Goal: Transaction & Acquisition: Purchase product/service

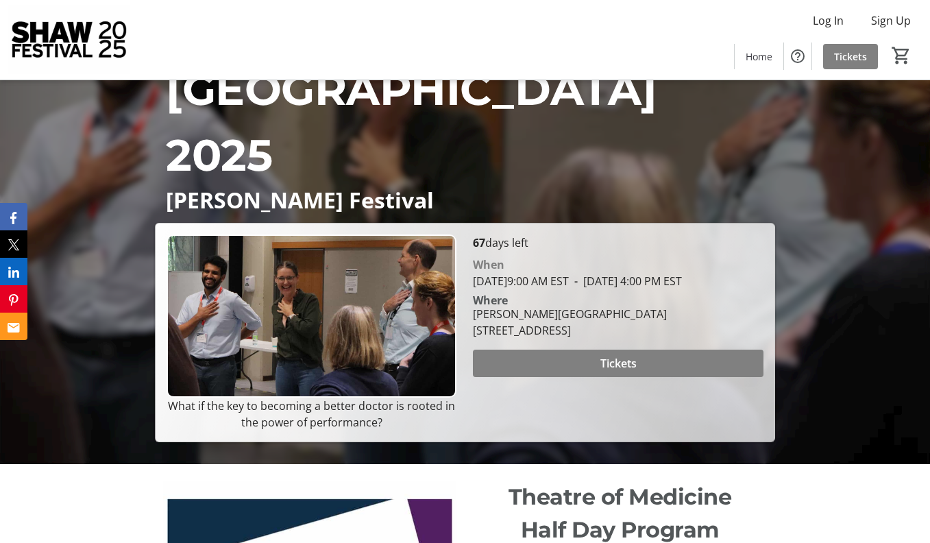
scroll to position [90, 0]
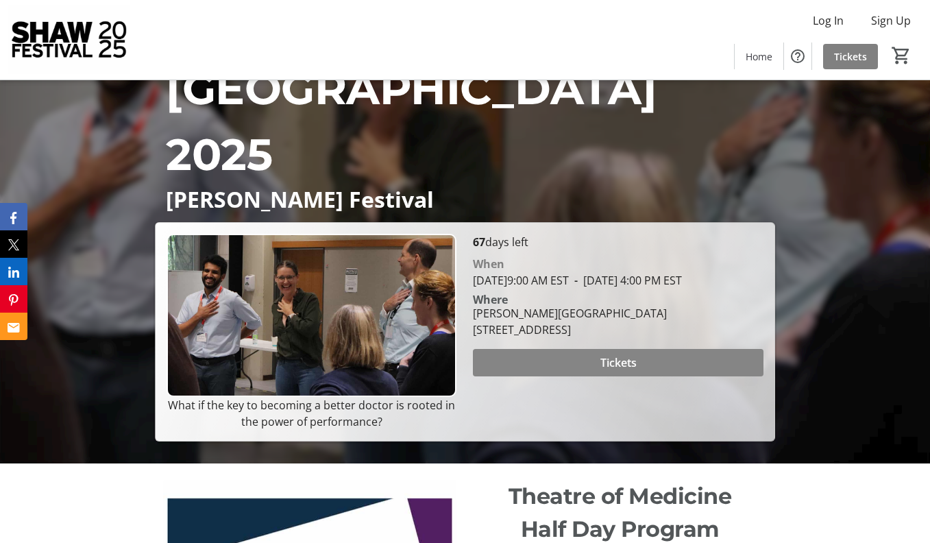
click at [607, 371] on span "Tickets" at bounding box center [618, 362] width 36 height 16
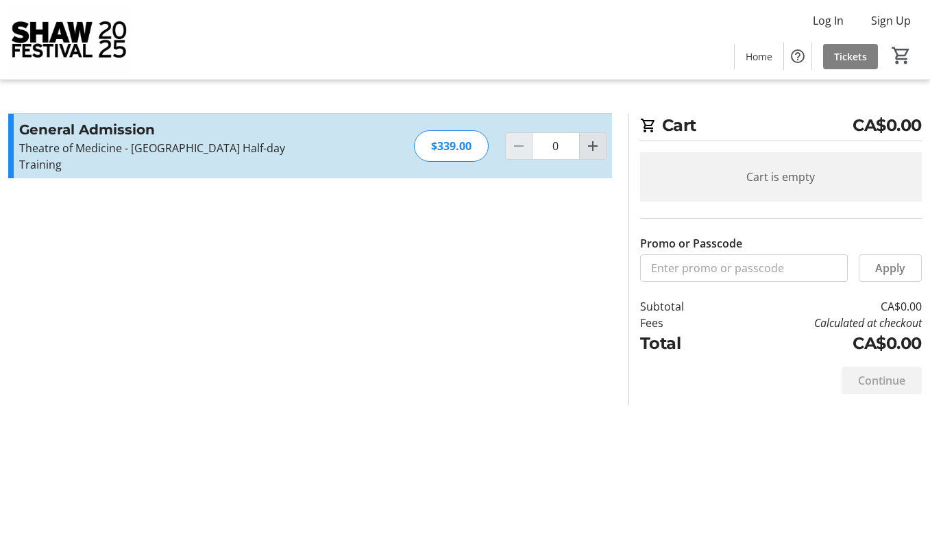
click at [593, 147] on mat-icon "Increment by one" at bounding box center [592, 146] width 16 height 16
type input "1"
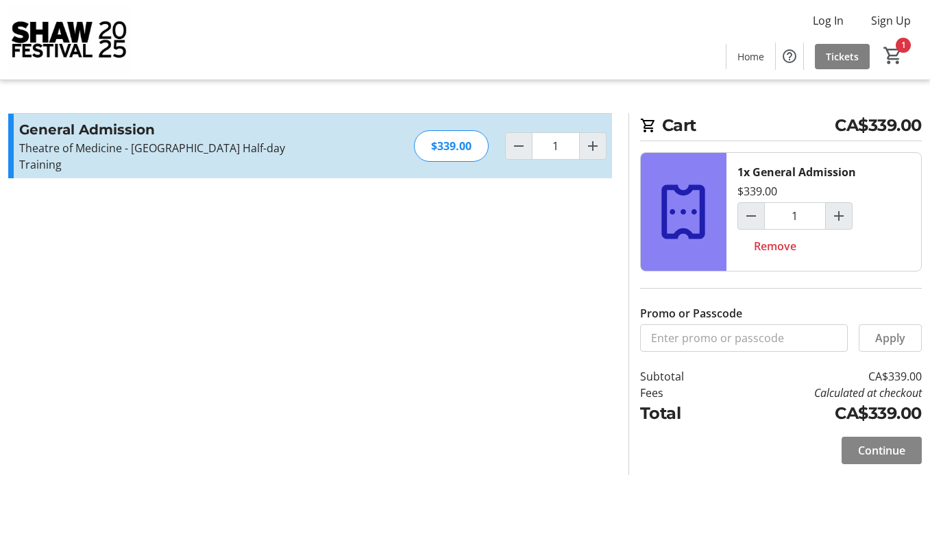
click at [874, 445] on span "Continue" at bounding box center [881, 450] width 47 height 16
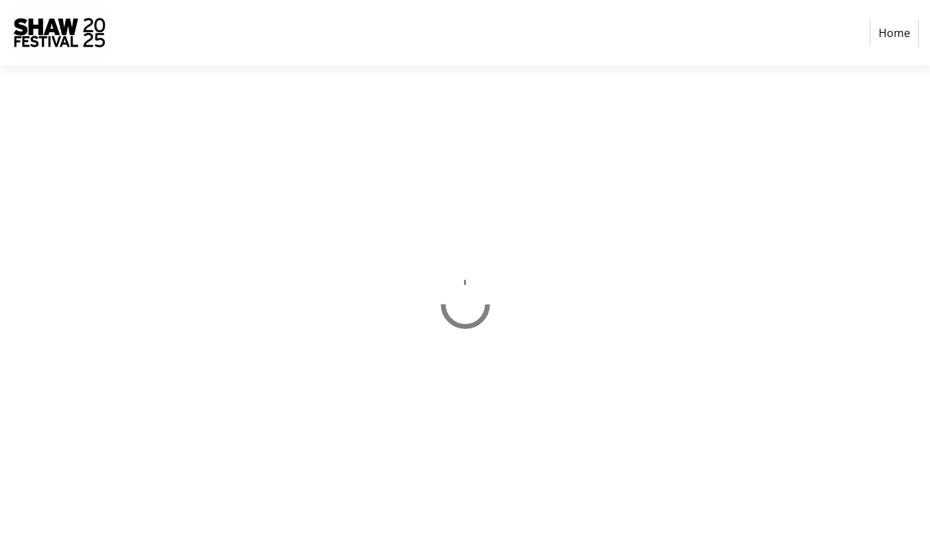
select select "CA"
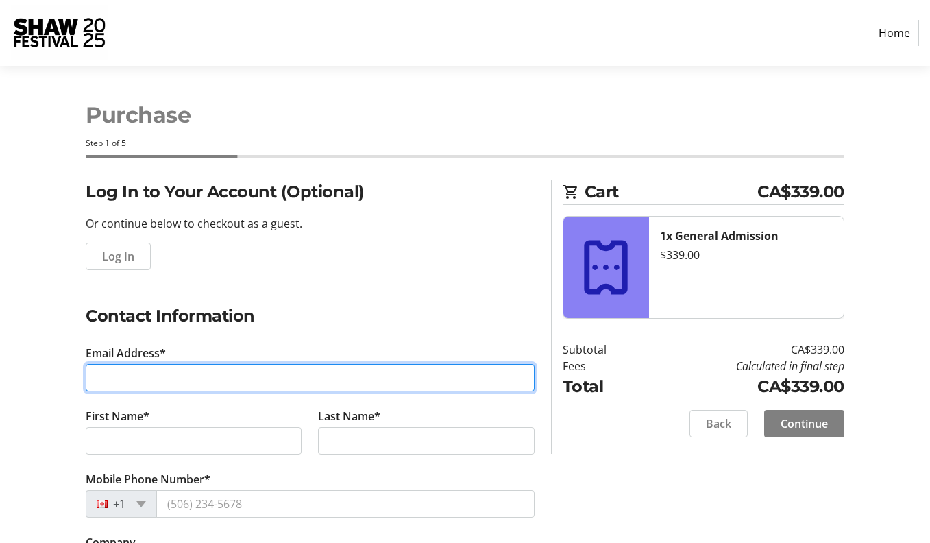
type input "[EMAIL_ADDRESS][PERSON_NAME][DOMAIN_NAME]"
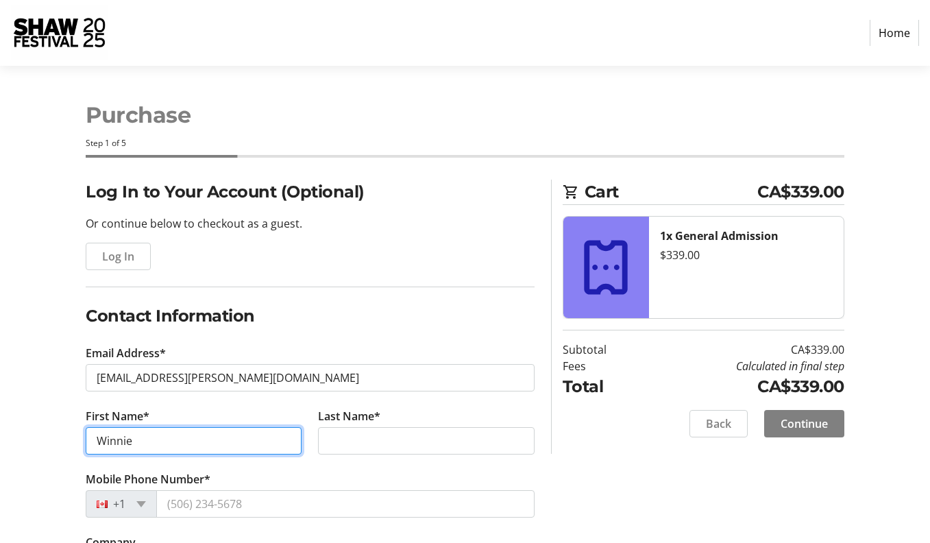
type input "Winnie"
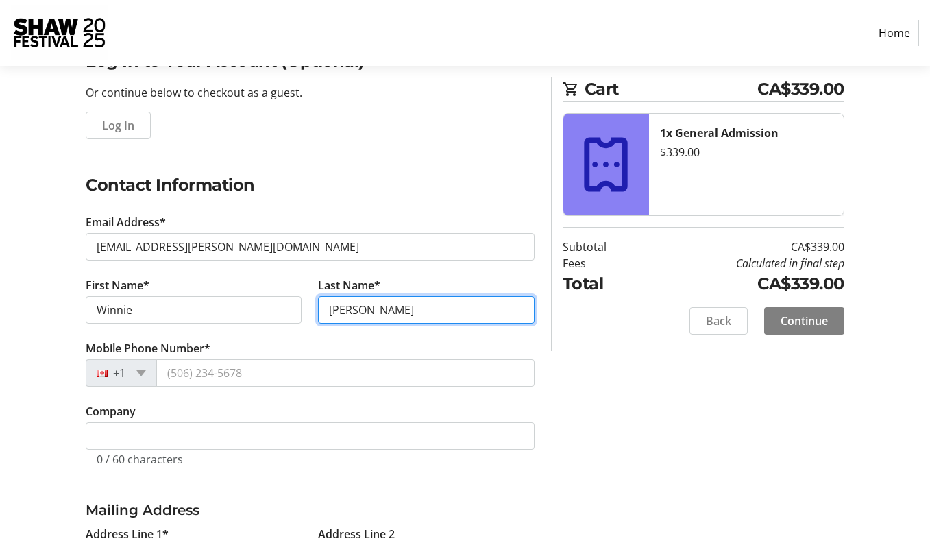
scroll to position [132, 0]
type input "[PERSON_NAME]"
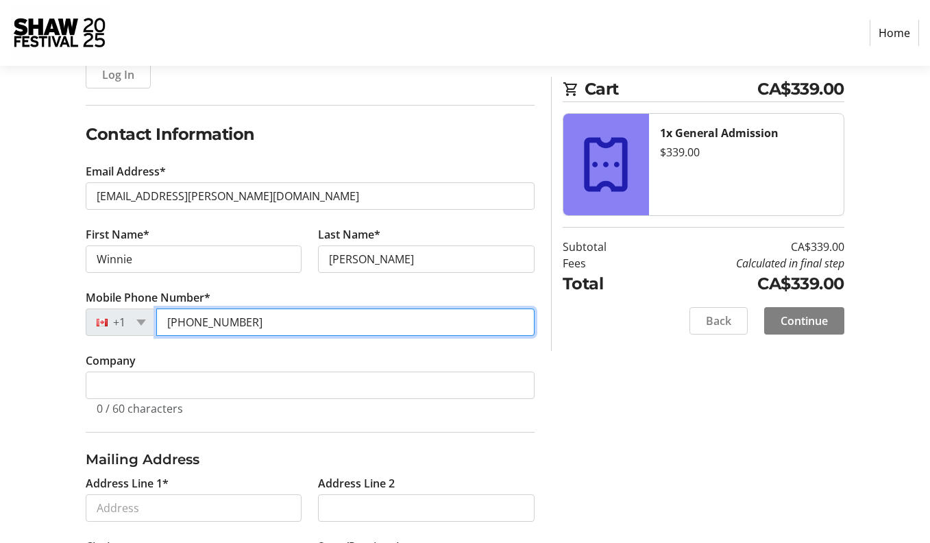
scroll to position [182, 0]
type input "[PHONE_NUMBER]"
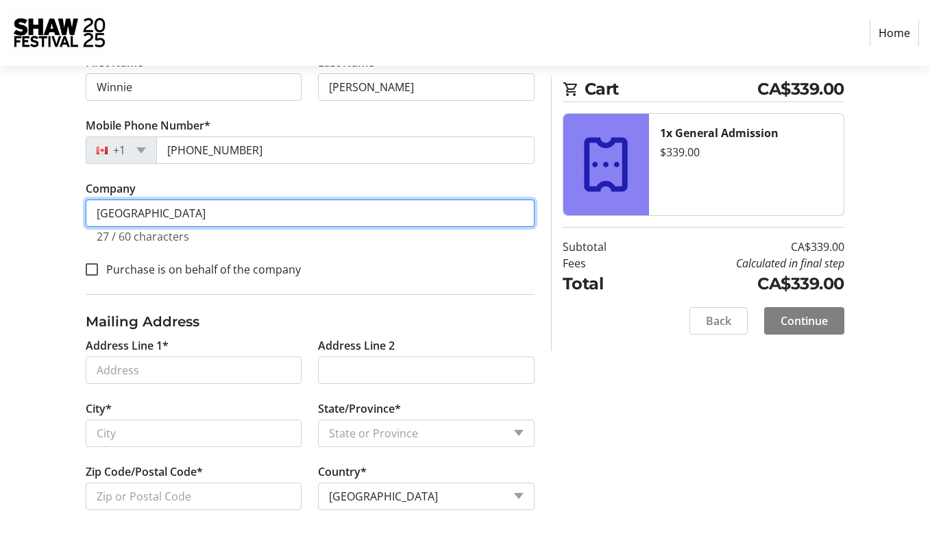
scroll to position [354, 0]
type input "[GEOGRAPHIC_DATA]"
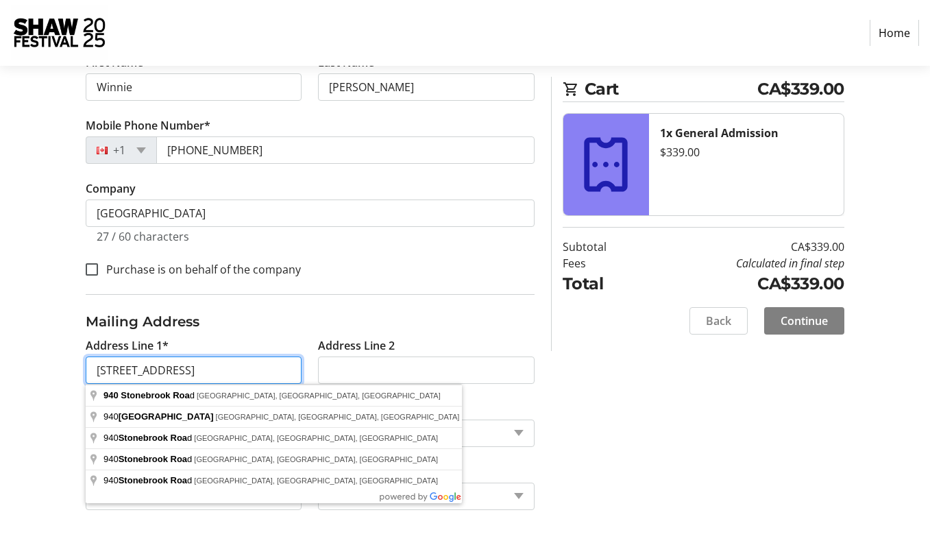
type input "[STREET_ADDRESS]"
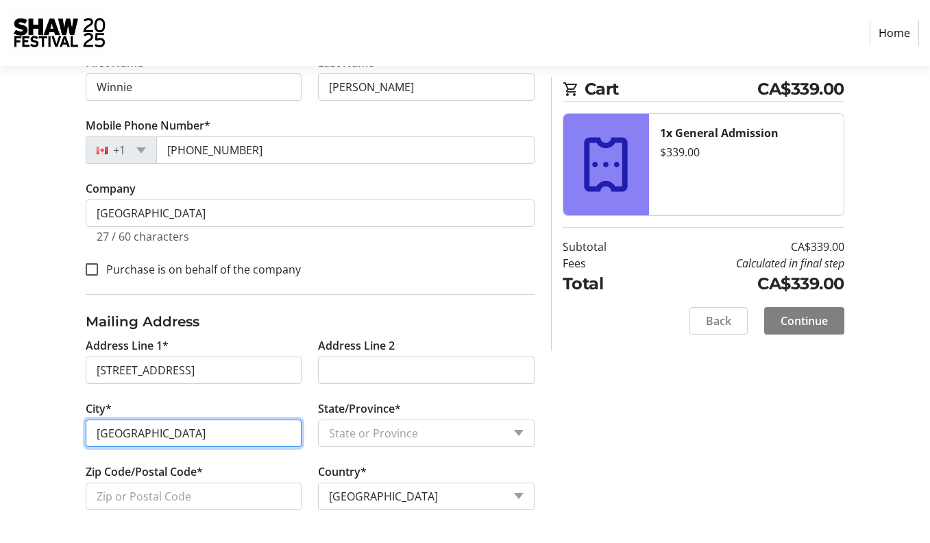
type input "[GEOGRAPHIC_DATA]"
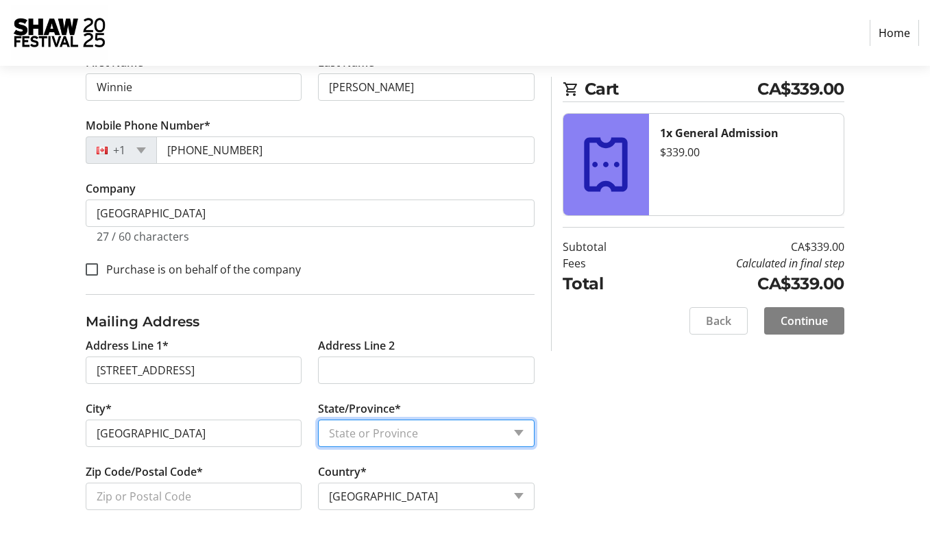
select select "ON"
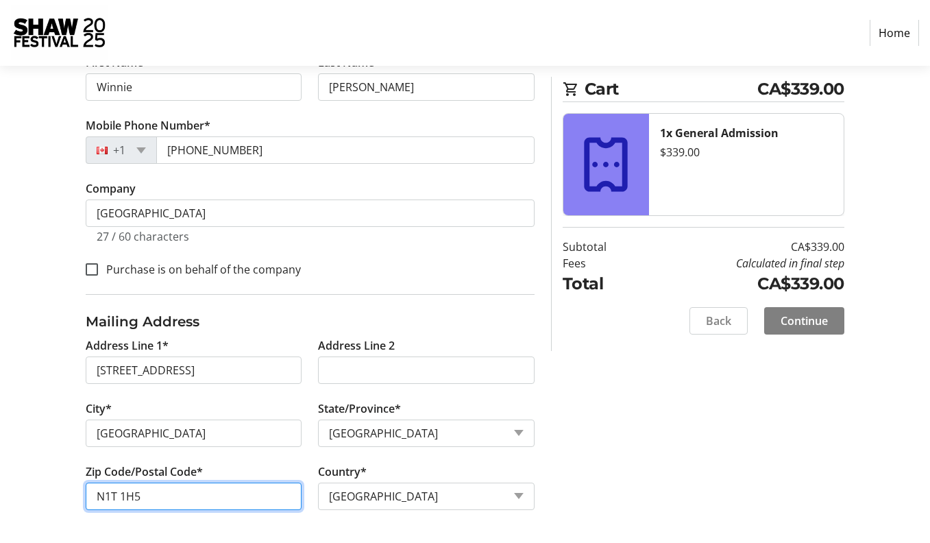
type input "N1T 1H5"
click at [621, 435] on div "Log In to Your Account (Optional) Or continue below to checkout as a guest. Log…" at bounding box center [465, 184] width 930 height 717
click at [791, 319] on span "Continue" at bounding box center [803, 320] width 47 height 16
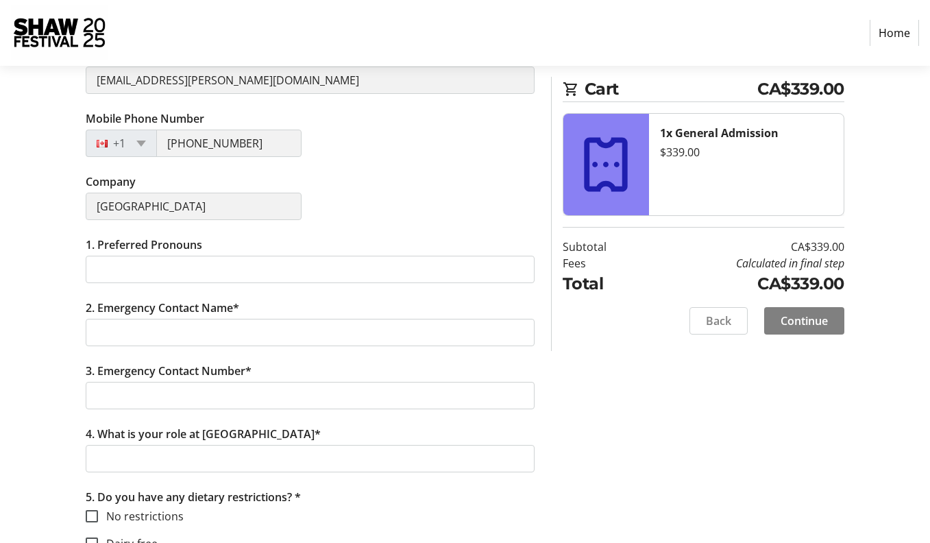
scroll to position [343, 0]
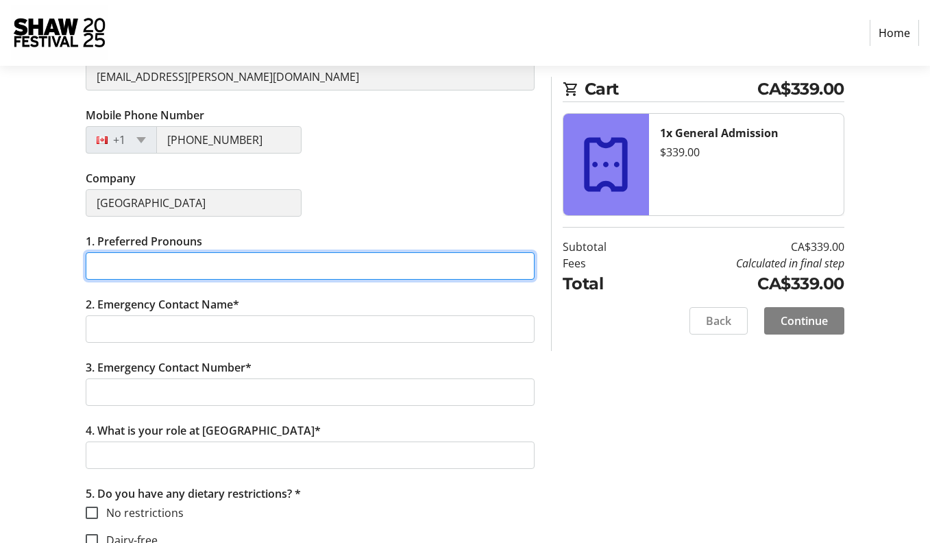
click at [349, 275] on input "1. Preferred Pronouns" at bounding box center [310, 265] width 449 height 27
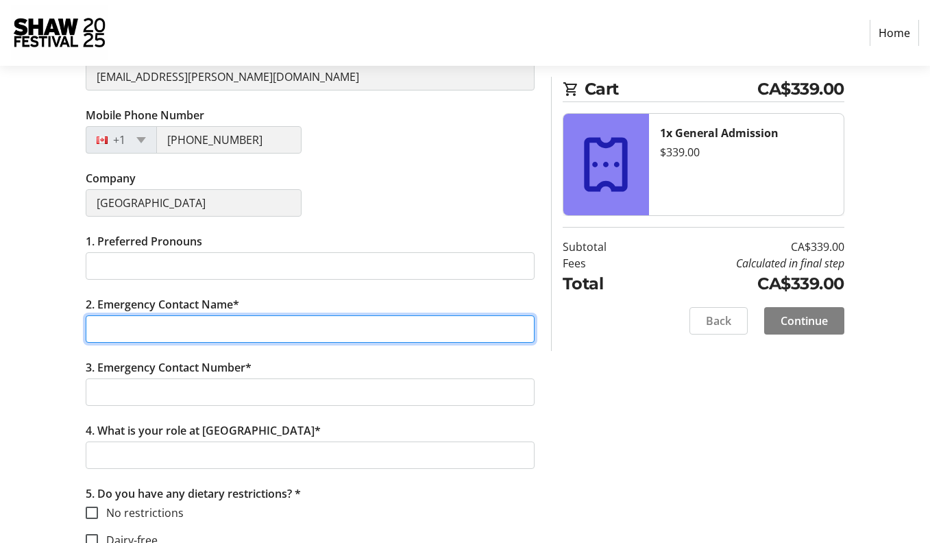
click at [314, 336] on input "2. Emergency Contact Name*" at bounding box center [310, 328] width 449 height 27
type input "[PERSON_NAME]"
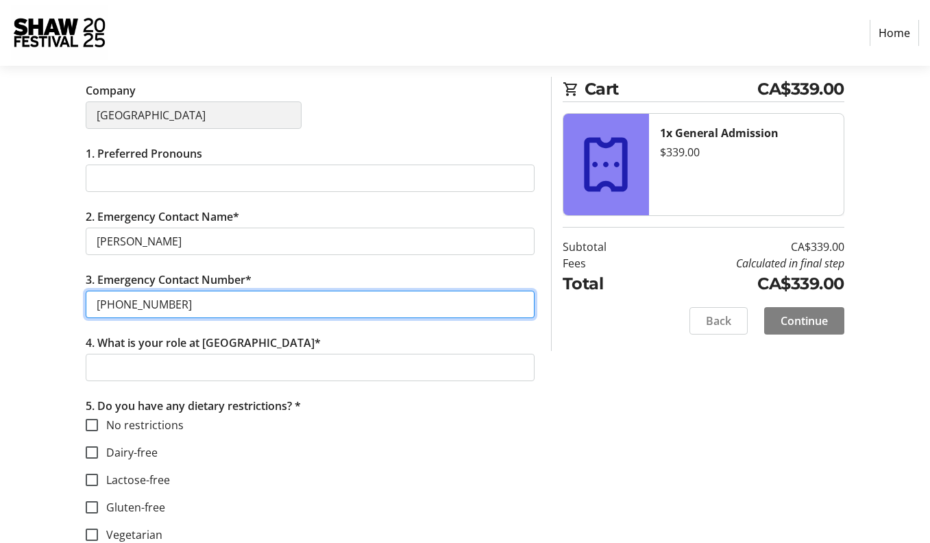
scroll to position [436, 0]
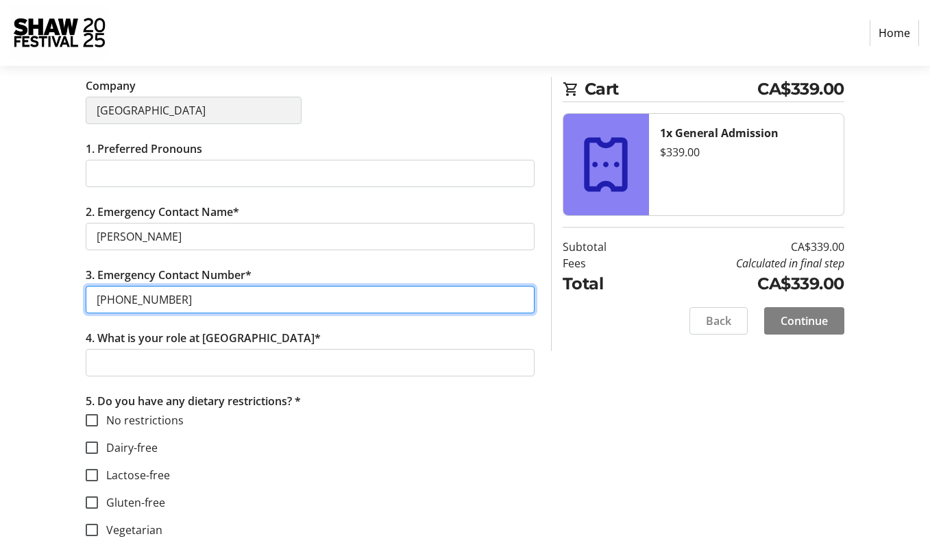
type input "[PHONE_NUMBER]"
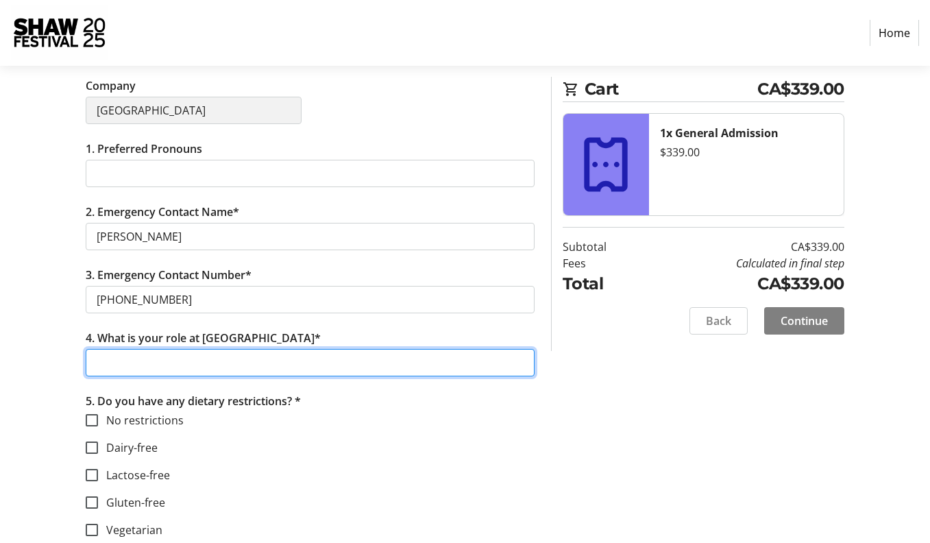
click at [312, 356] on input "4. What is your role at [GEOGRAPHIC_DATA]*" at bounding box center [310, 362] width 449 height 27
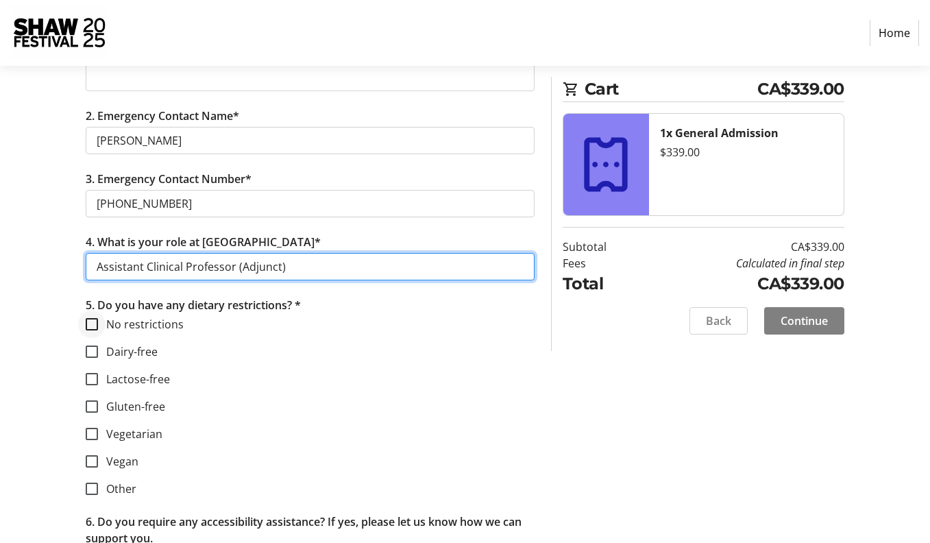
type input "Assistant Clinical Professor (Adjunct)"
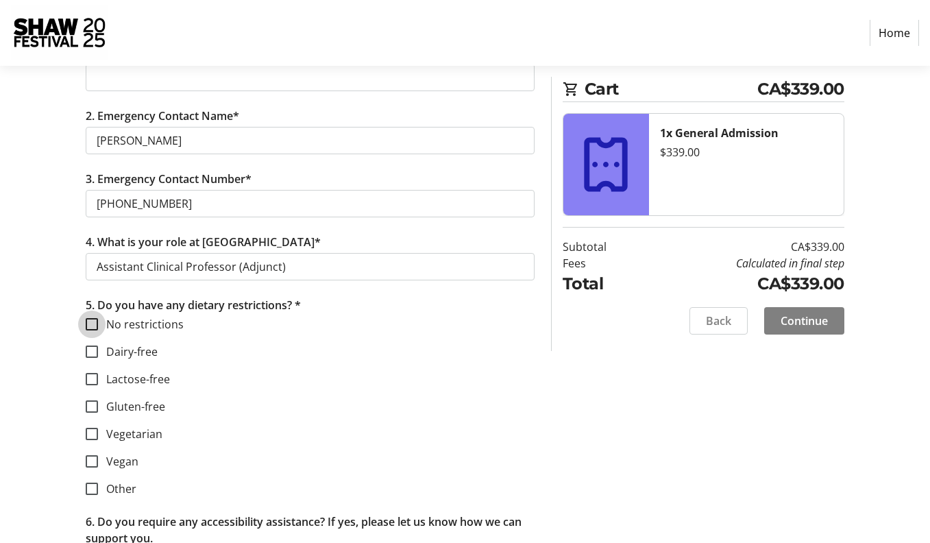
click at [98, 325] on input "No restrictions" at bounding box center [92, 324] width 12 height 12
checkbox input "true"
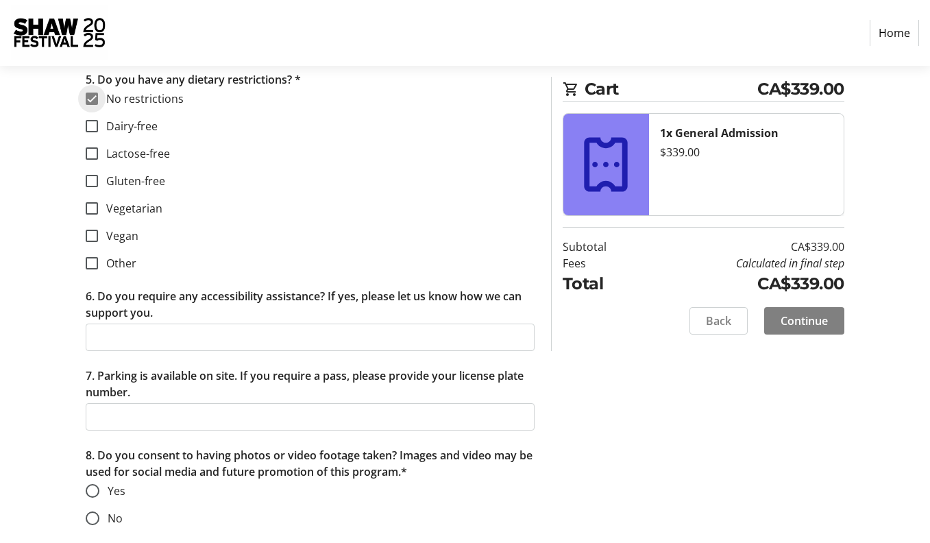
scroll to position [757, 0]
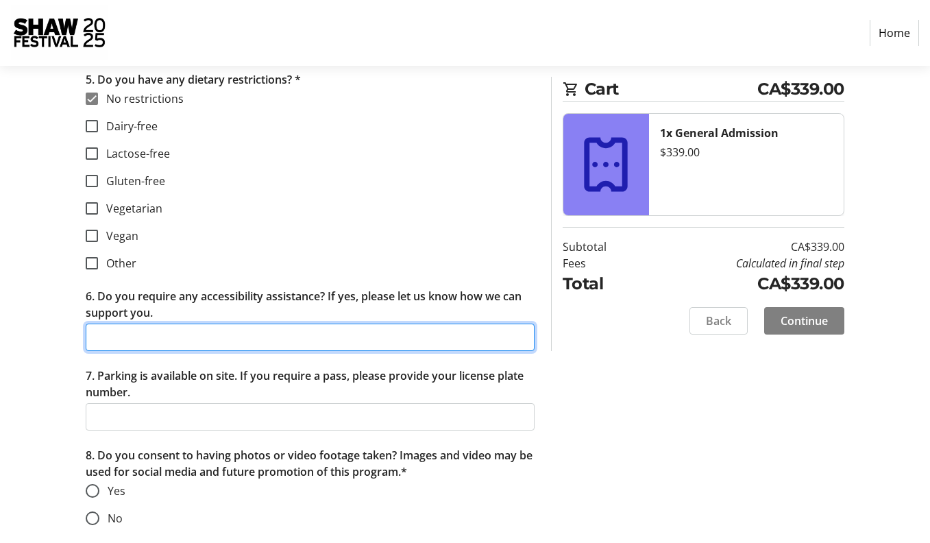
click at [325, 343] on input "6. Do you require any accessibility assistance? If yes, please let us know how …" at bounding box center [310, 336] width 449 height 27
type input "No"
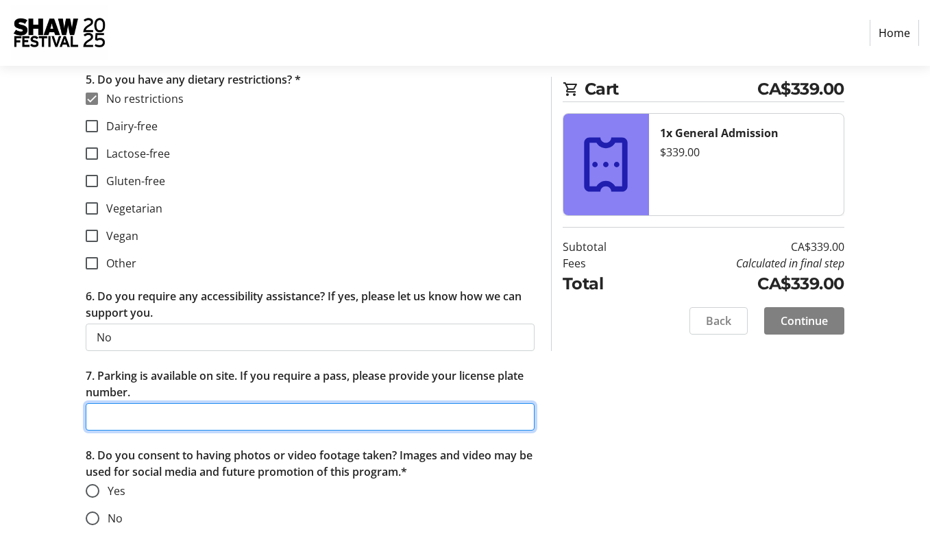
click at [273, 422] on input "7. Parking is available on site. If you require a pass, please provide your lic…" at bounding box center [310, 416] width 449 height 27
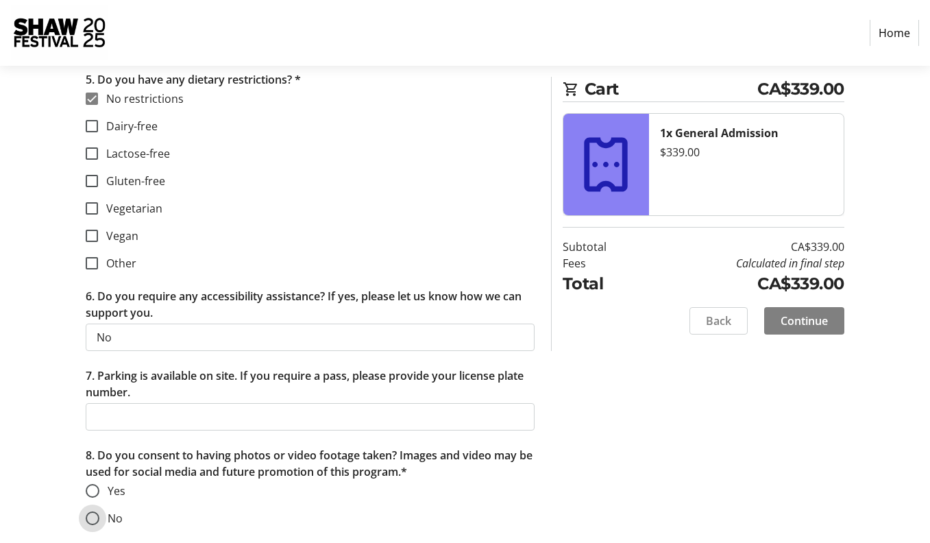
click at [96, 512] on input "No" at bounding box center [93, 518] width 14 height 14
radio input "true"
click at [94, 488] on input "Yes" at bounding box center [93, 491] width 14 height 14
radio input "true"
click at [95, 521] on input "No" at bounding box center [93, 518] width 14 height 14
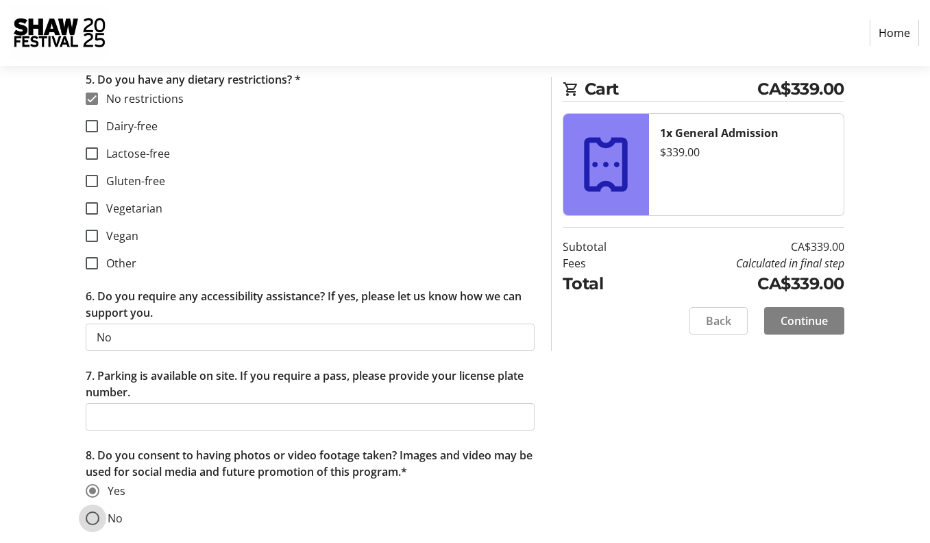
radio input "true"
click at [807, 321] on span "Continue" at bounding box center [803, 320] width 47 height 16
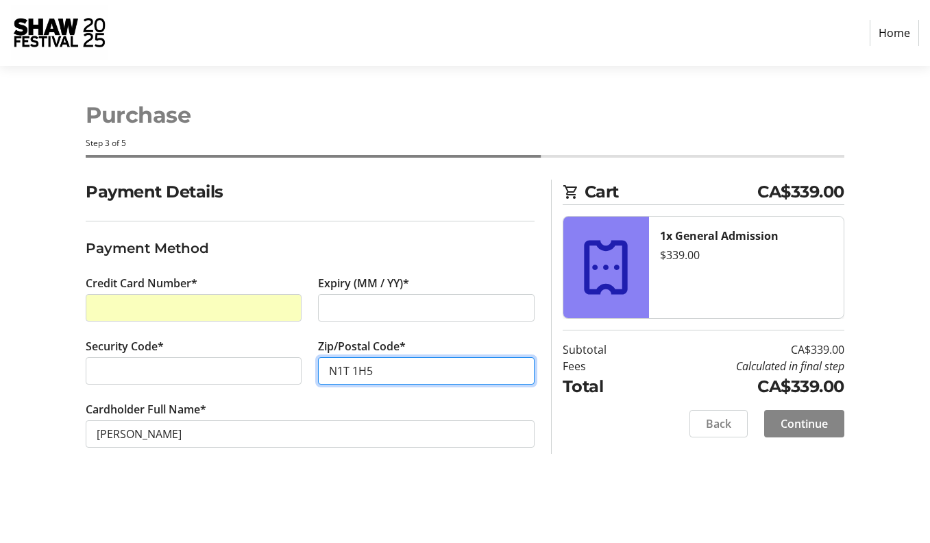
type input "N1T 1H5"
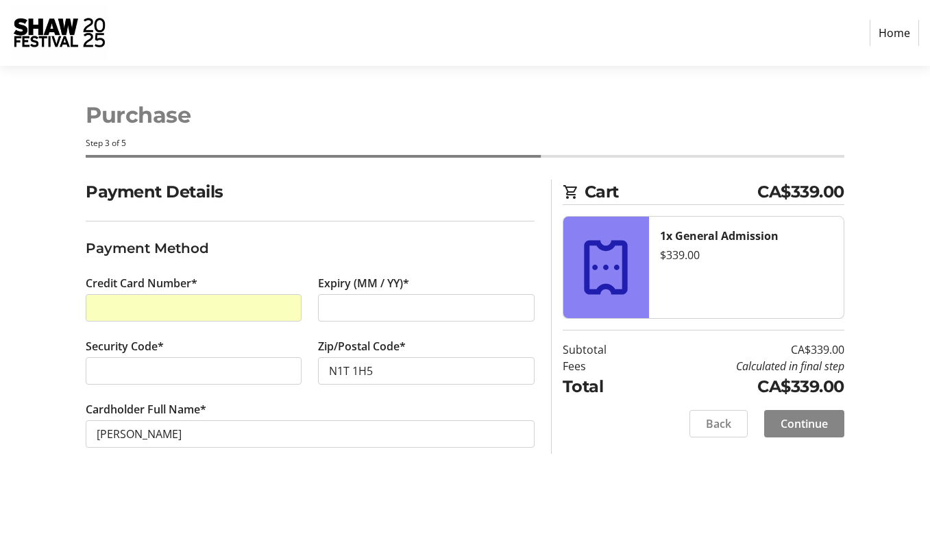
click at [806, 416] on span "Continue" at bounding box center [803, 423] width 47 height 16
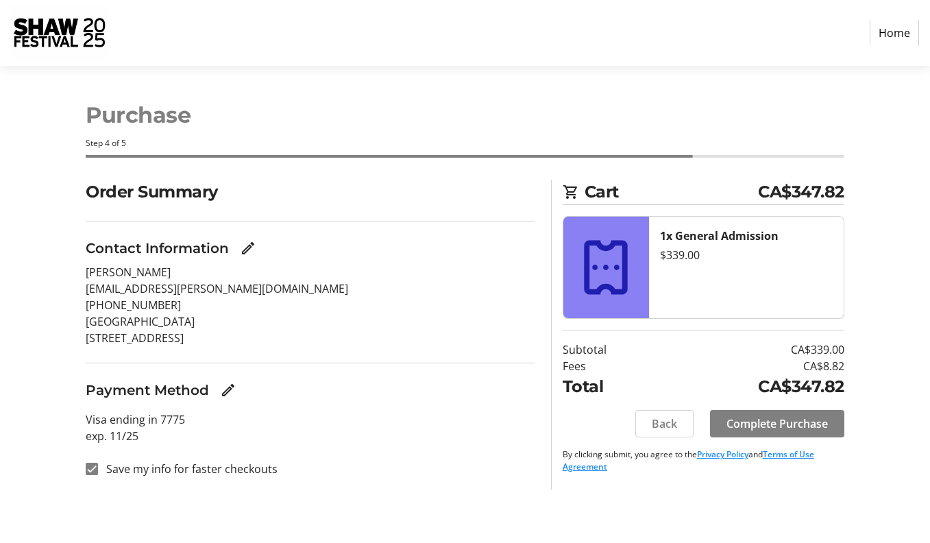
click at [220, 455] on html "Home Purchase Step 4 of 5 Cart CA$347.82 1x General Admission $339.00 Subtotal …" at bounding box center [465, 271] width 930 height 543
click at [250, 248] on mat-icon "Edit Contact Information" at bounding box center [248, 248] width 16 height 16
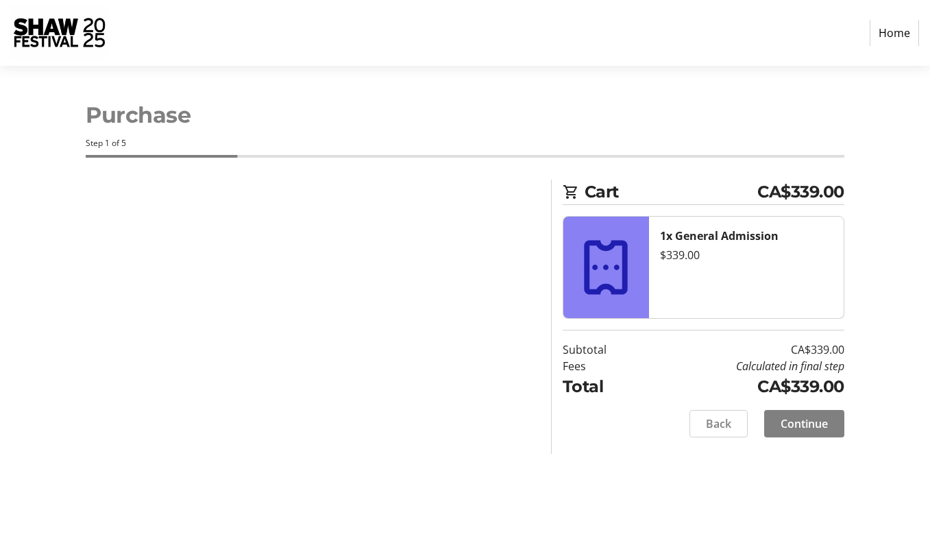
select select "ON"
select select "CA"
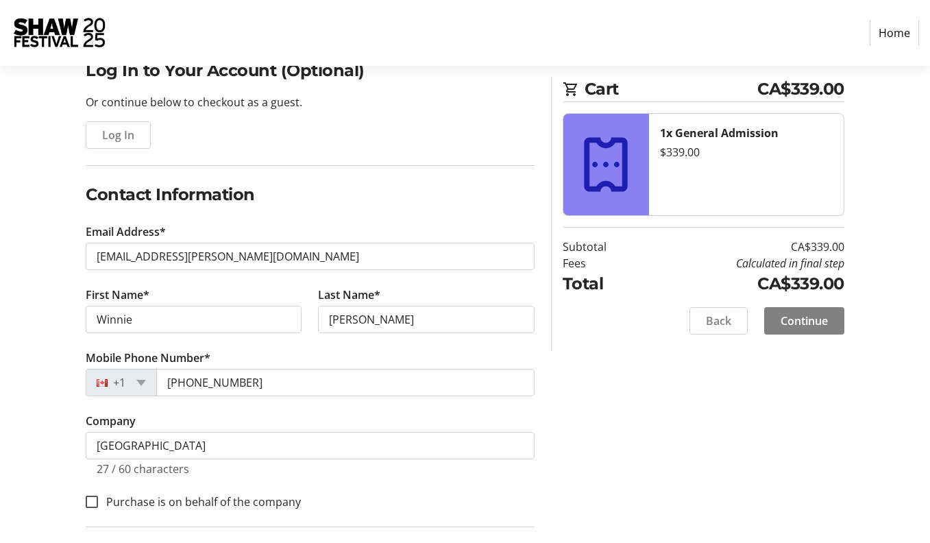
scroll to position [306, 0]
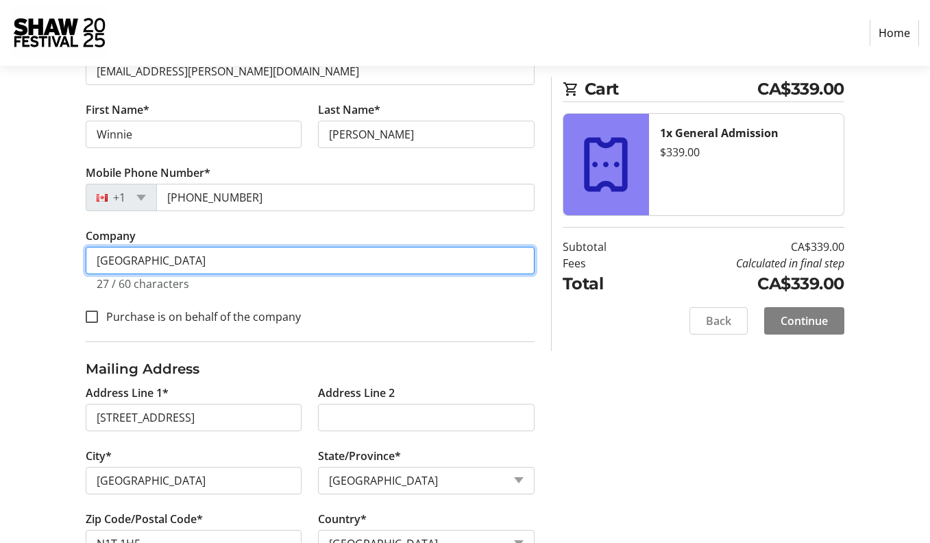
drag, startPoint x: 254, startPoint y: 262, endPoint x: 73, endPoint y: 260, distance: 180.9
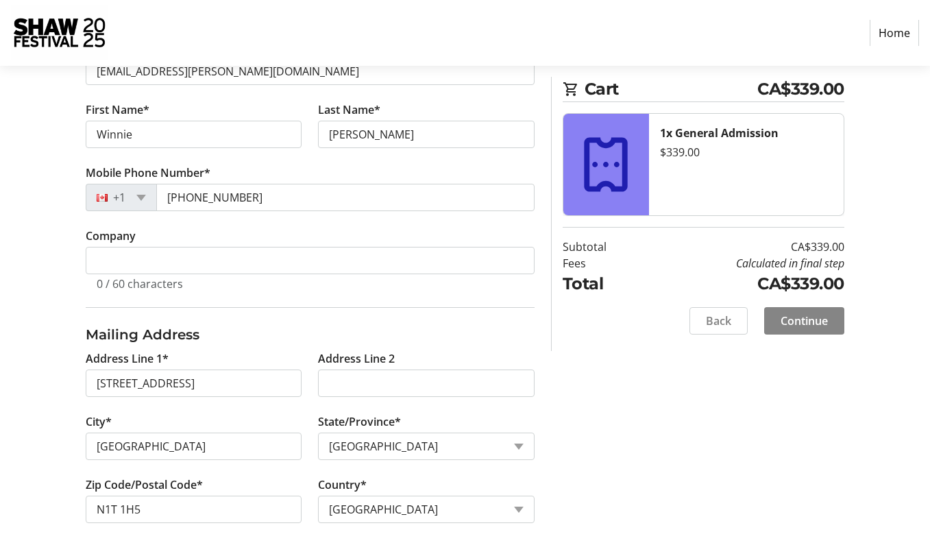
click at [815, 320] on span "Continue" at bounding box center [803, 320] width 47 height 16
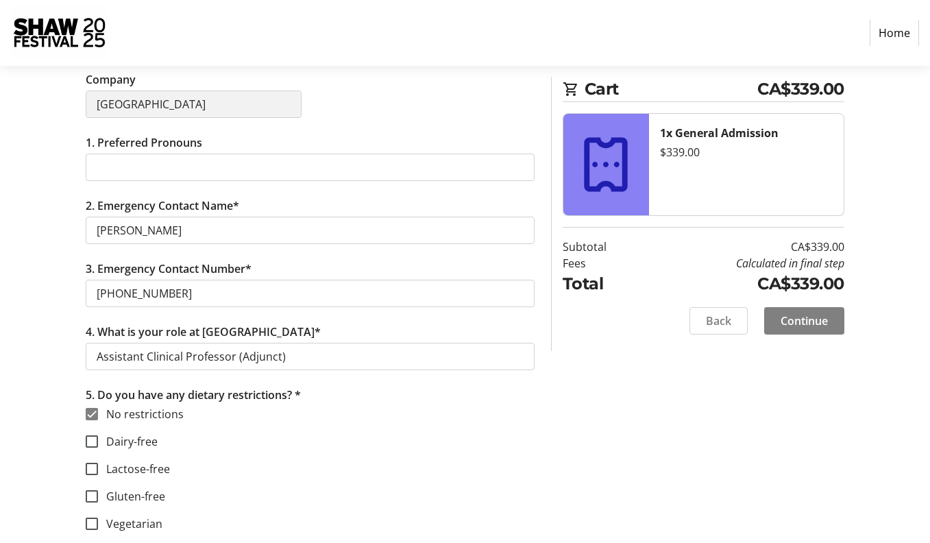
scroll to position [710, 0]
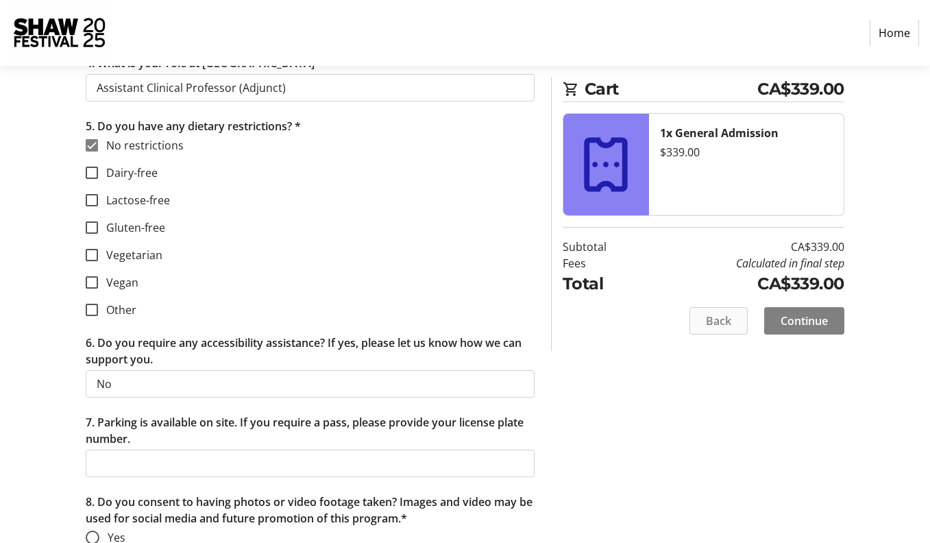
click at [718, 322] on span "Back" at bounding box center [718, 320] width 25 height 16
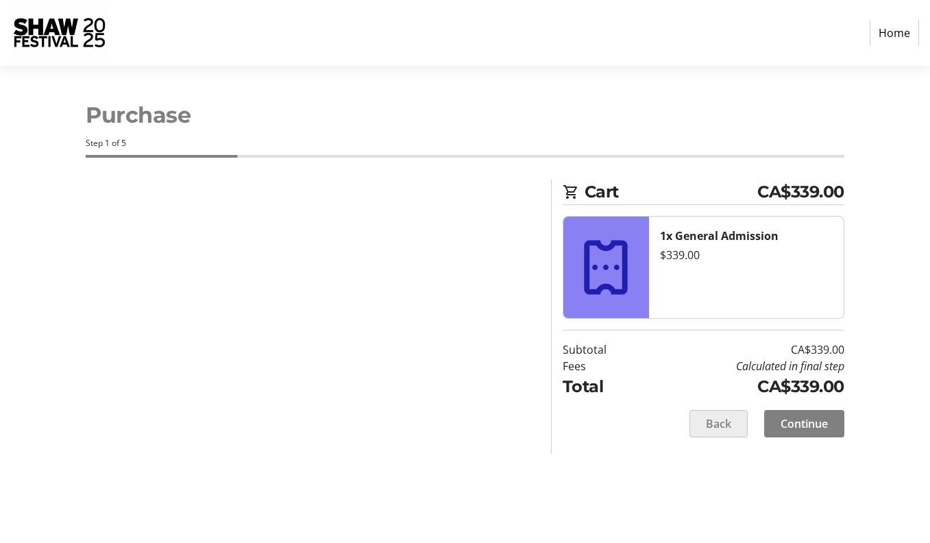
select select "ON"
select select "CA"
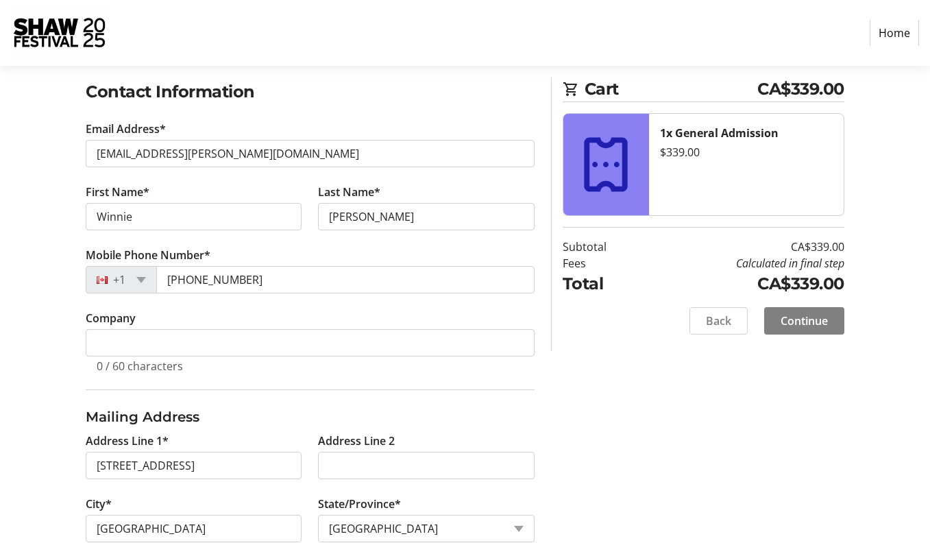
scroll to position [51, 0]
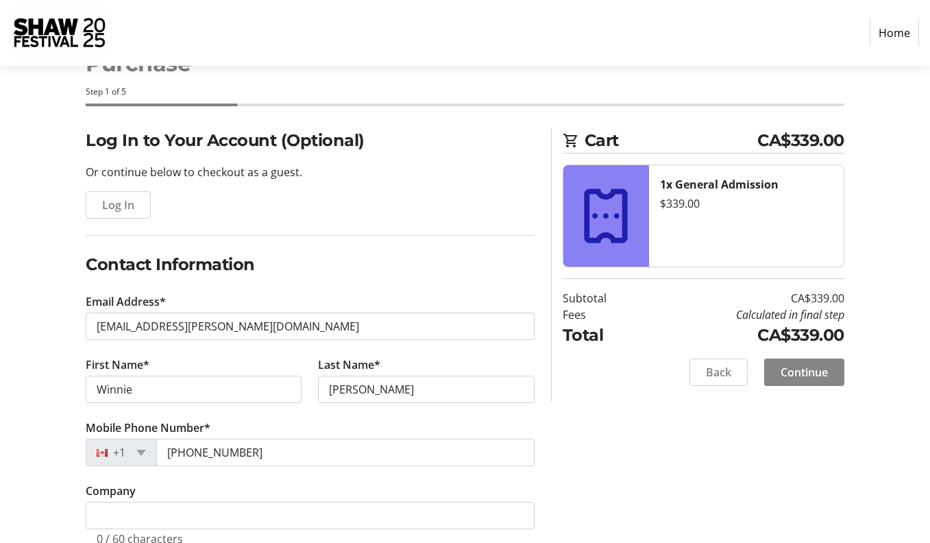
click at [794, 370] on span "Continue" at bounding box center [803, 372] width 47 height 16
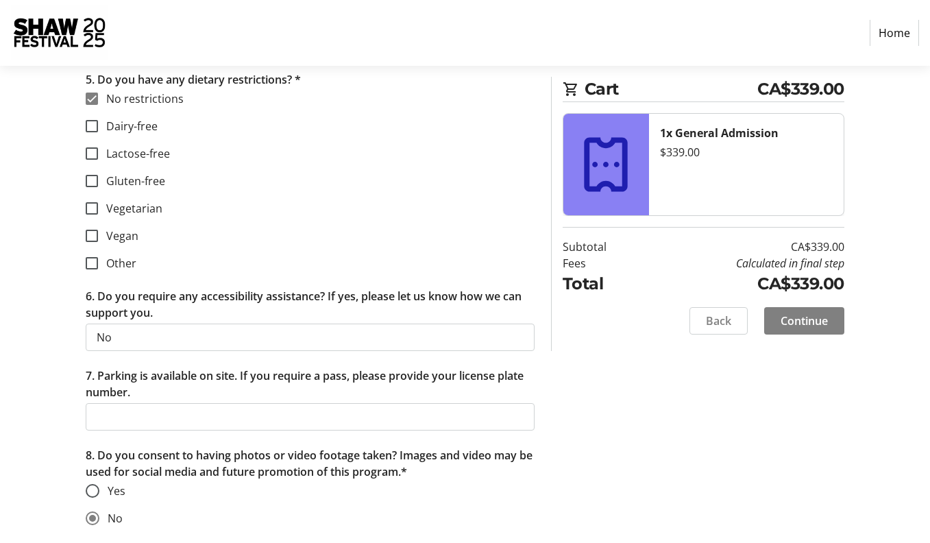
scroll to position [757, 0]
click at [817, 319] on span "Continue" at bounding box center [803, 320] width 47 height 16
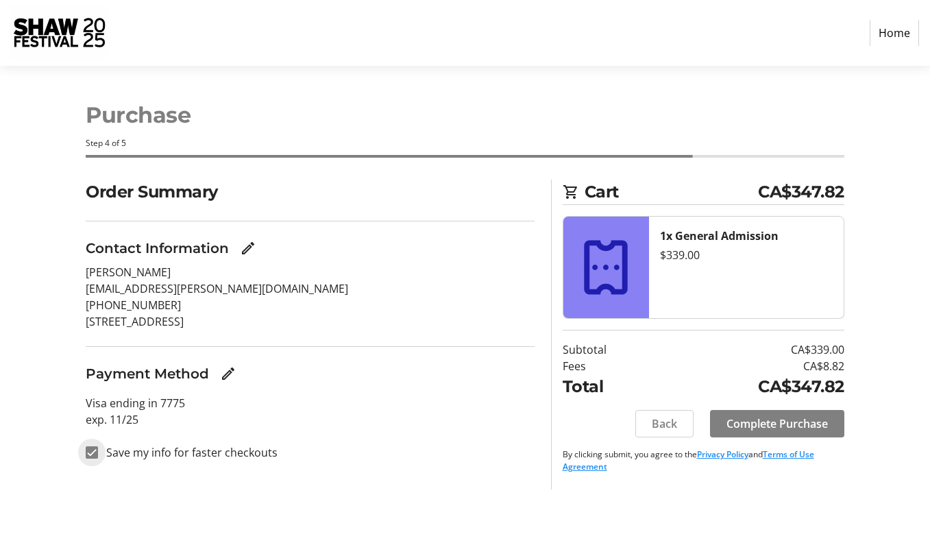
click at [93, 448] on input "Save my info for faster checkouts" at bounding box center [92, 452] width 12 height 12
checkbox input "false"
click at [800, 422] on span "Complete Purchase" at bounding box center [776, 423] width 101 height 16
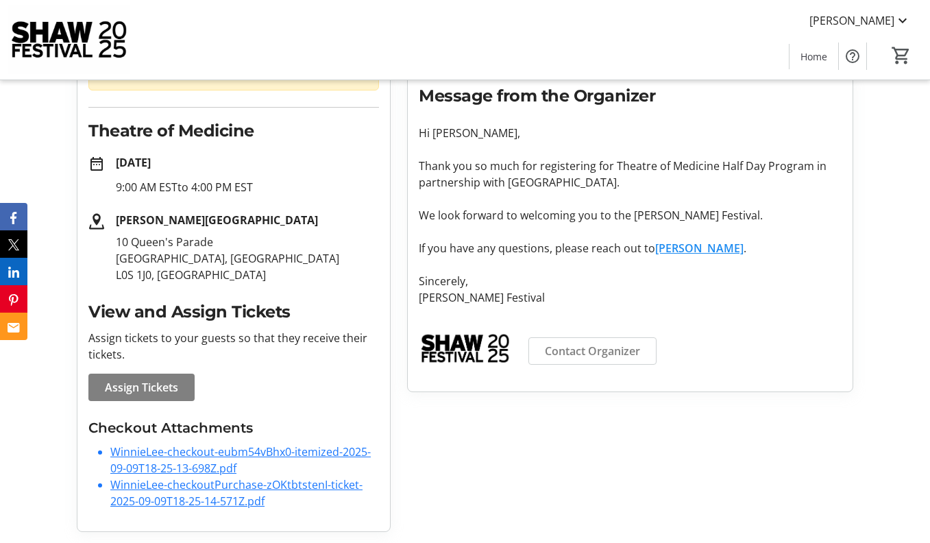
scroll to position [177, 0]
click at [258, 455] on link "WinnieLee-checkout-eubm54vBhx0-itemized-2025-09-09T18-25-13-698Z.pdf" at bounding box center [240, 460] width 260 height 32
click at [270, 484] on link "WinnieLee-checkoutPurchase-zOKtbtstenI-ticket-2025-09-09T18-25-14-571Z.pdf" at bounding box center [236, 493] width 252 height 32
